Goal: Task Accomplishment & Management: Manage account settings

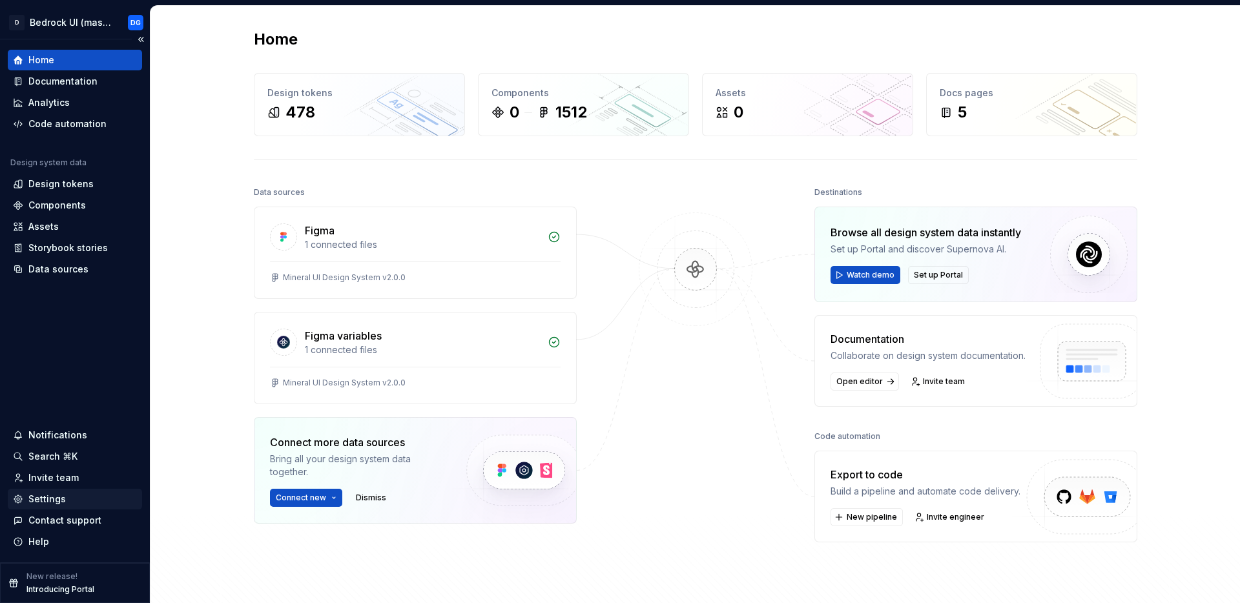
click at [55, 501] on div "Settings" at bounding box center [46, 499] width 37 height 13
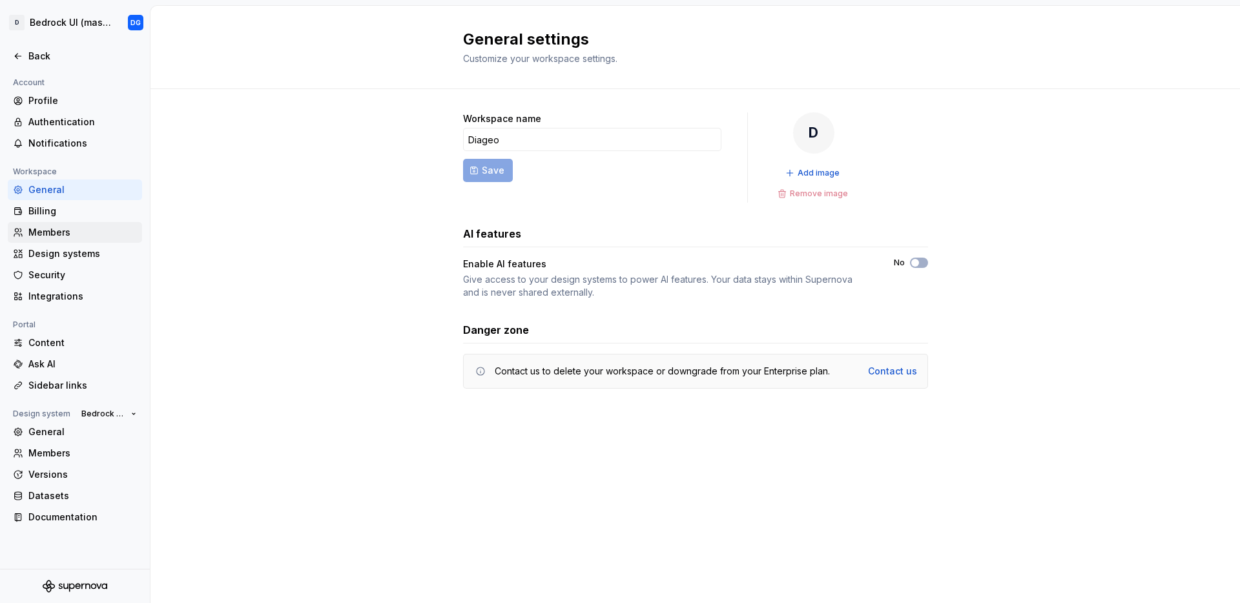
click at [55, 232] on div "Members" at bounding box center [82, 232] width 109 height 13
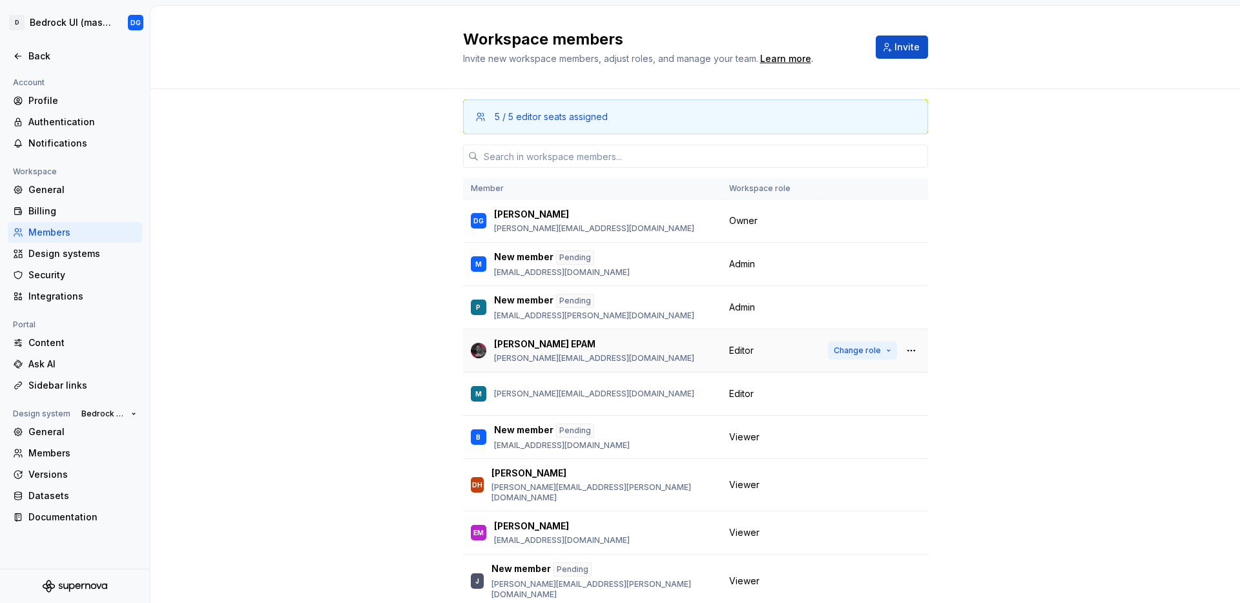
click at [877, 351] on button "Change role" at bounding box center [862, 351] width 69 height 18
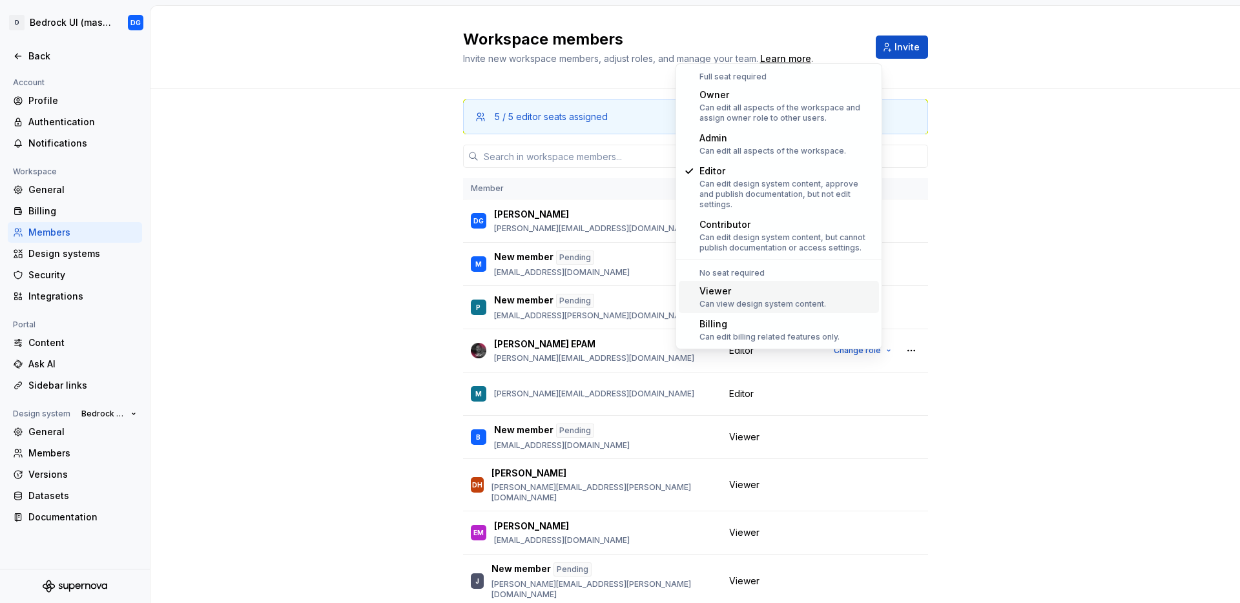
click at [1040, 327] on div "5 / 5 editor seats assigned Member Workspace role DG [PERSON_NAME] [PERSON_NAME…" at bounding box center [696, 388] width 1090 height 598
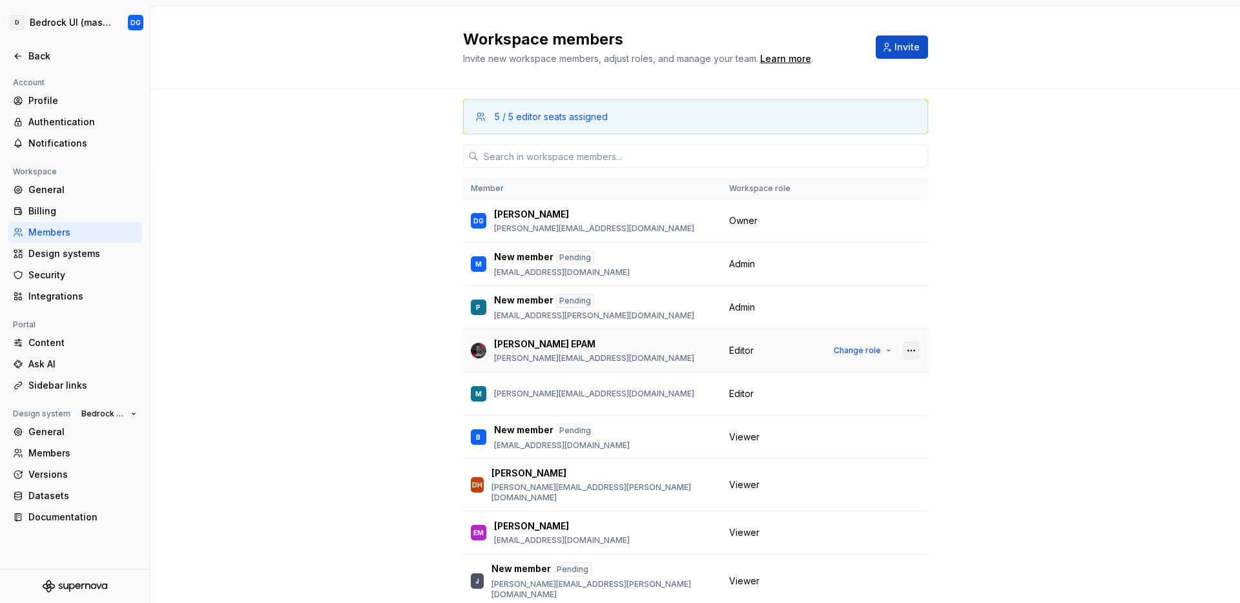
click at [902, 351] on button "button" at bounding box center [911, 351] width 18 height 18
click at [812, 375] on div "Remove from workspace" at bounding box center [818, 376] width 112 height 13
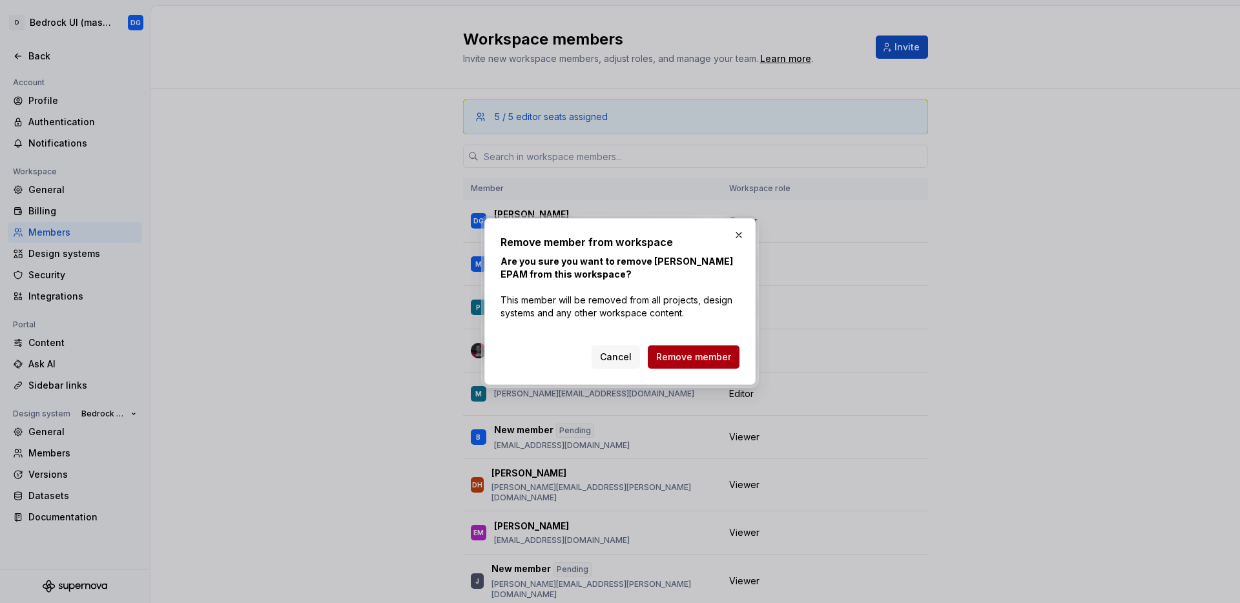
click at [678, 363] on span "Remove member" at bounding box center [693, 357] width 75 height 13
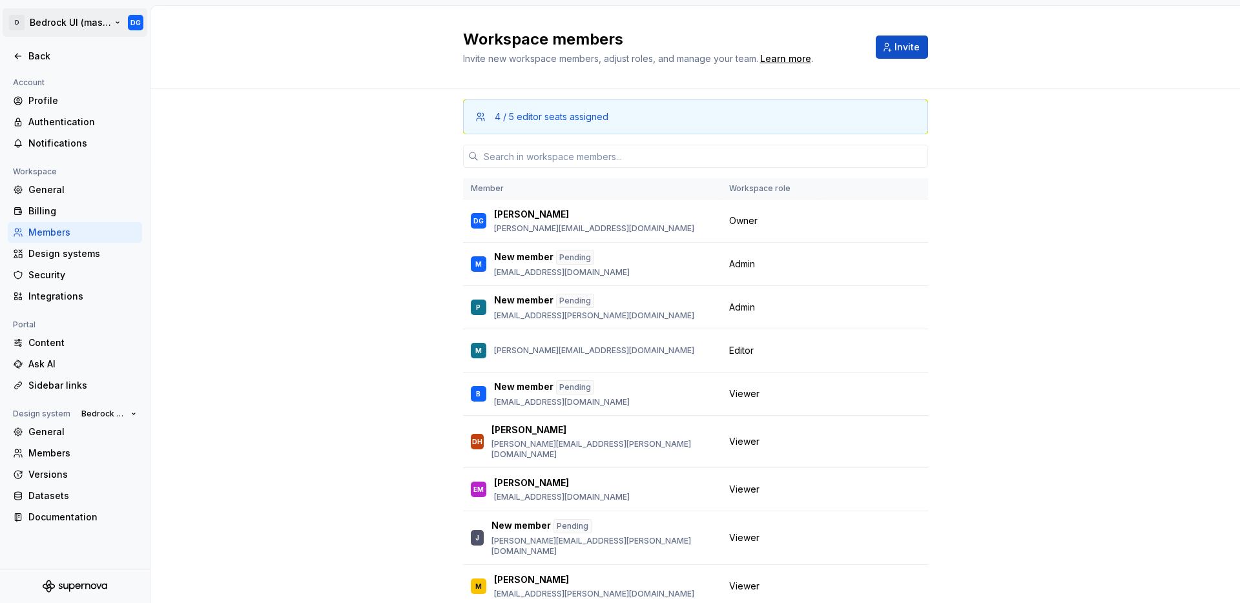
click at [136, 23] on html "D Bedrock UI (master) DG Back Account Profile Authentication Notifications Work…" at bounding box center [620, 301] width 1240 height 603
click at [55, 136] on div "Sign out" at bounding box center [108, 139] width 159 height 13
